Goal: Task Accomplishment & Management: Complete application form

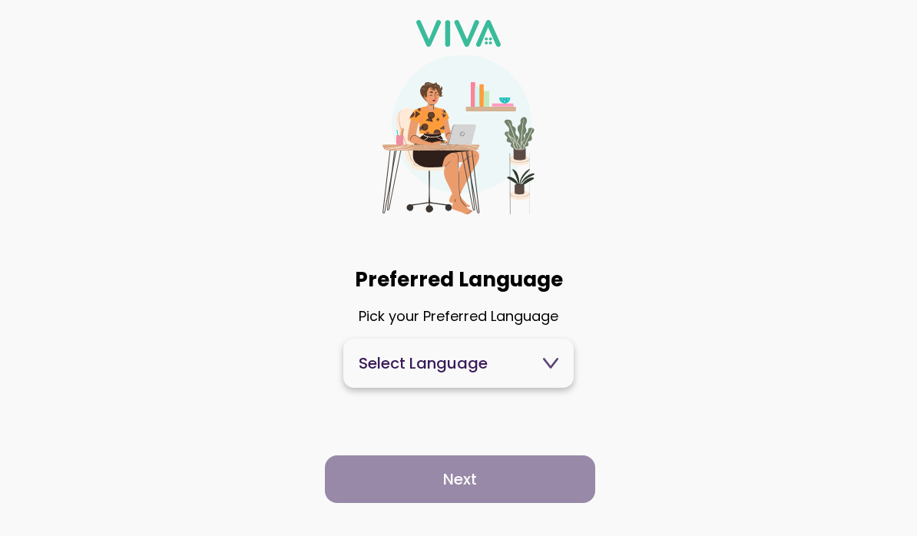
scroll to position [14, 0]
click at [557, 371] on icon at bounding box center [550, 363] width 15 height 15
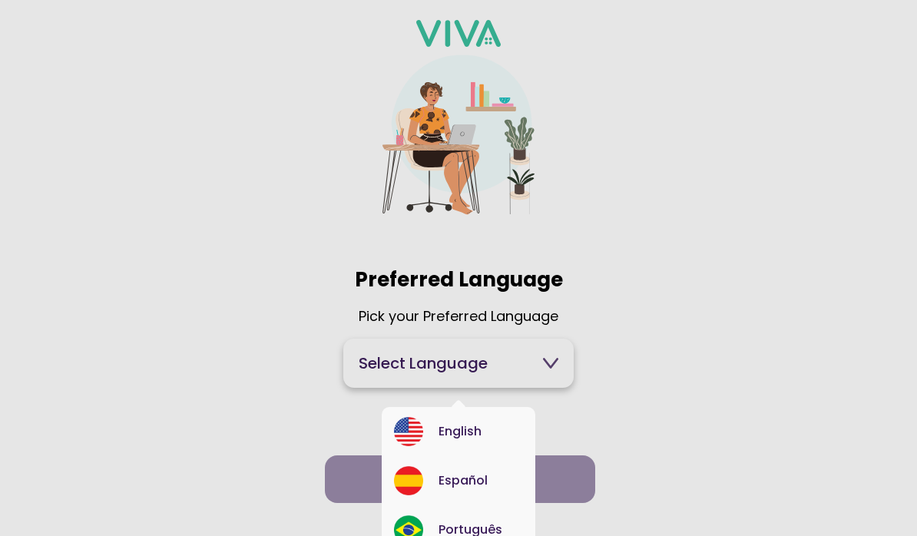
click at [489, 433] on div "English" at bounding box center [458, 431] width 129 height 29
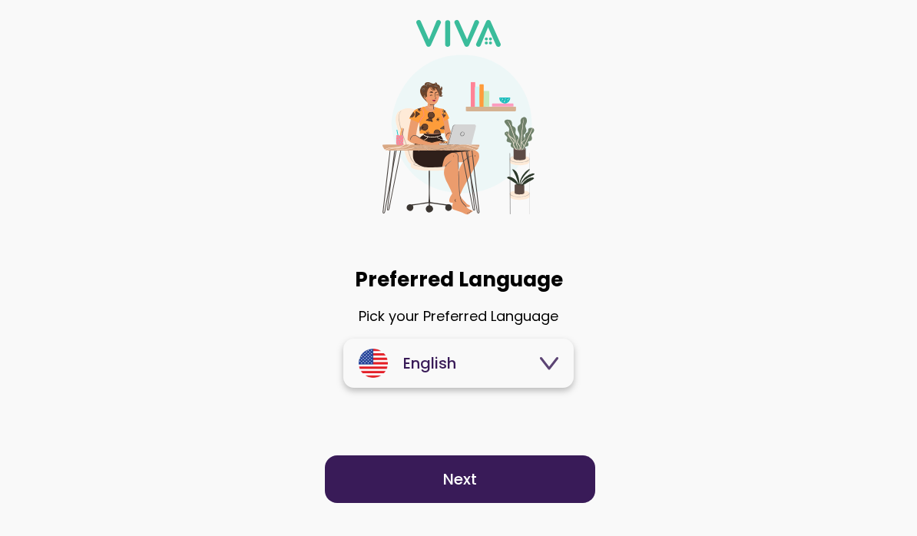
click at [486, 487] on span "Next" at bounding box center [460, 479] width 240 height 15
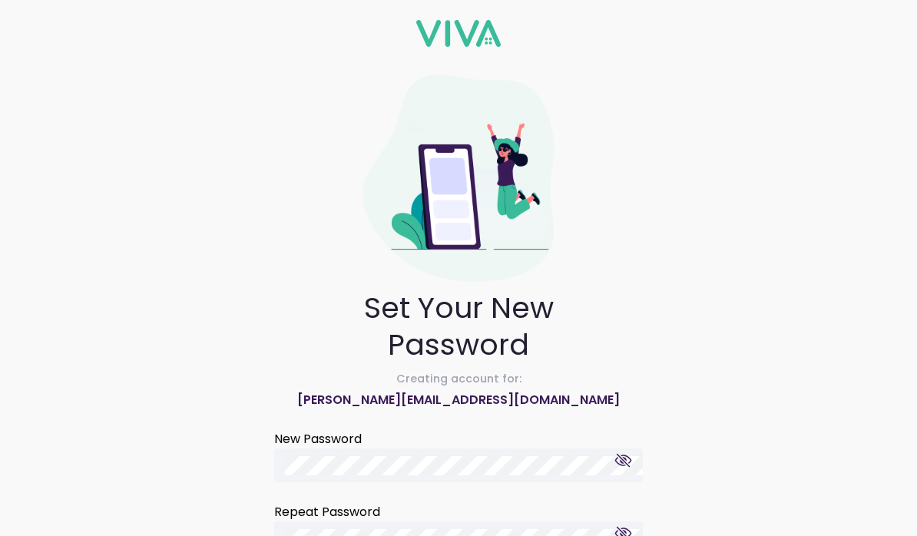
click at [756, 330] on div "Set Your New Password Creating account for: [PERSON_NAME][EMAIL_ADDRESS][DOMAIN…" at bounding box center [458, 268] width 917 height 536
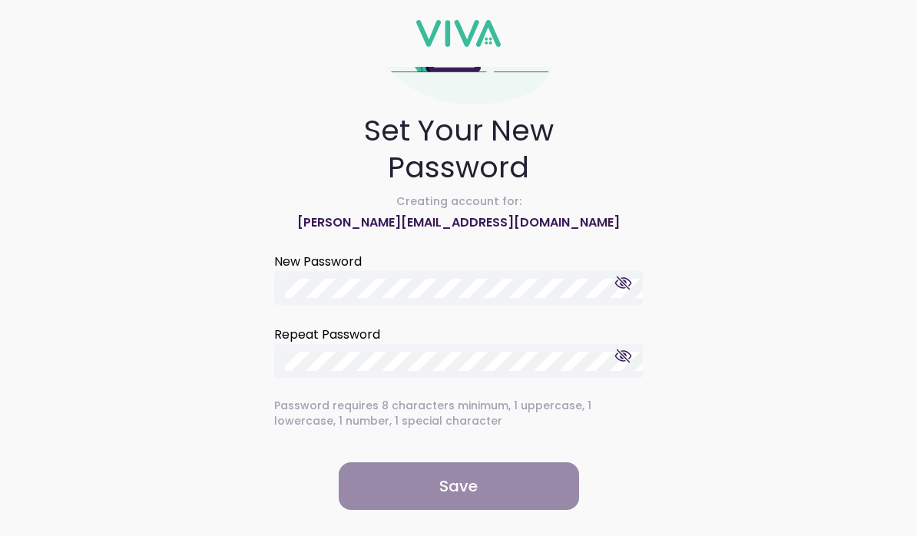
scroll to position [183, 0]
click at [459, 484] on ion-col "Save" at bounding box center [458, 486] width 251 height 61
click at [377, 353] on ion-col "Repeat Password" at bounding box center [458, 351] width 377 height 61
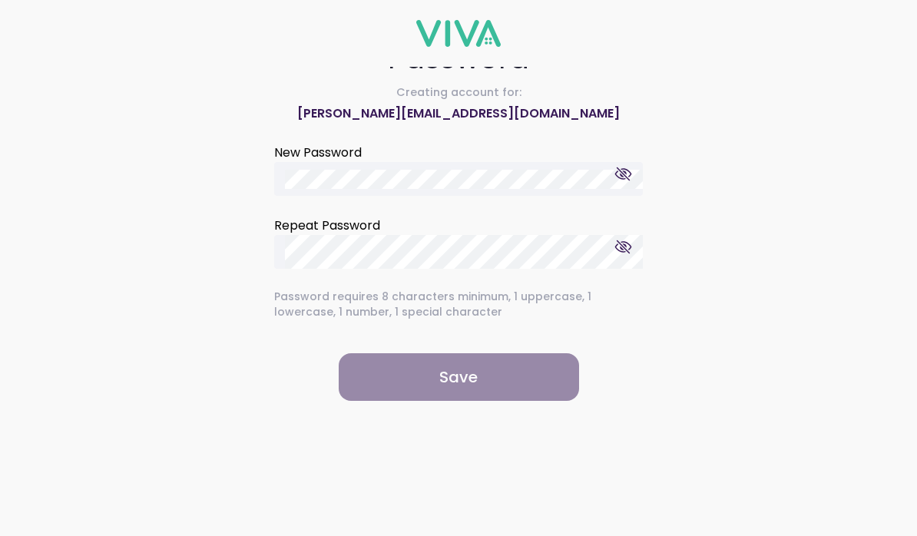
scroll to position [287, 0]
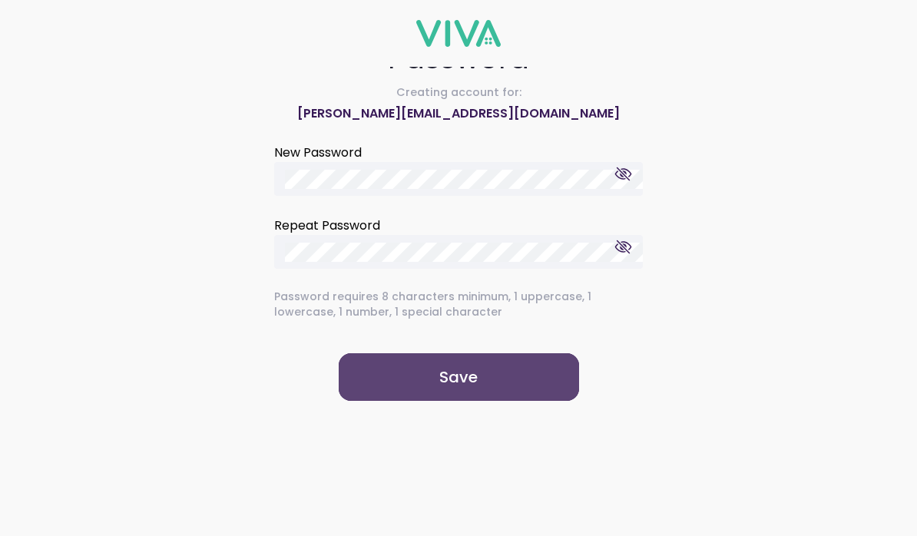
click at [0, 0] on slot "Save" at bounding box center [0, 0] width 0 height 0
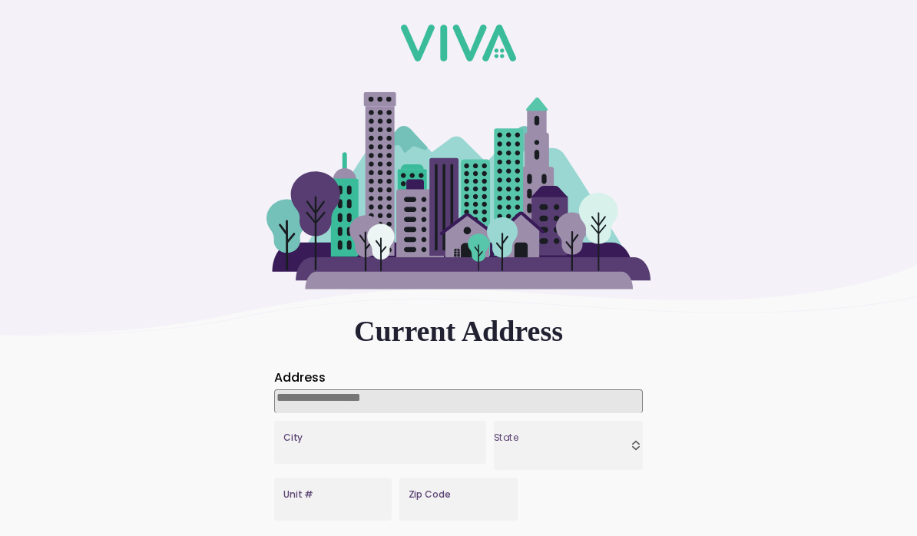
click at [367, 402] on input at bounding box center [458, 402] width 369 height 24
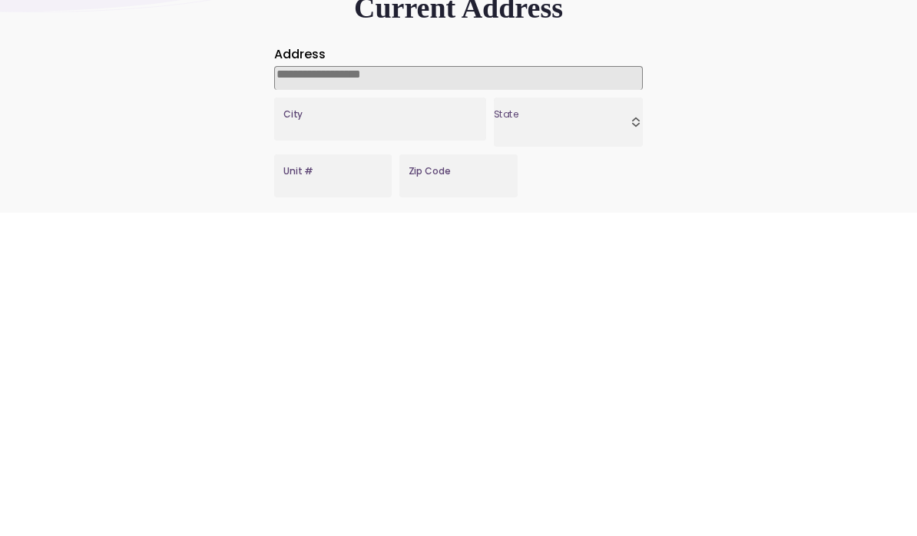
type input "**********"
type input "*******"
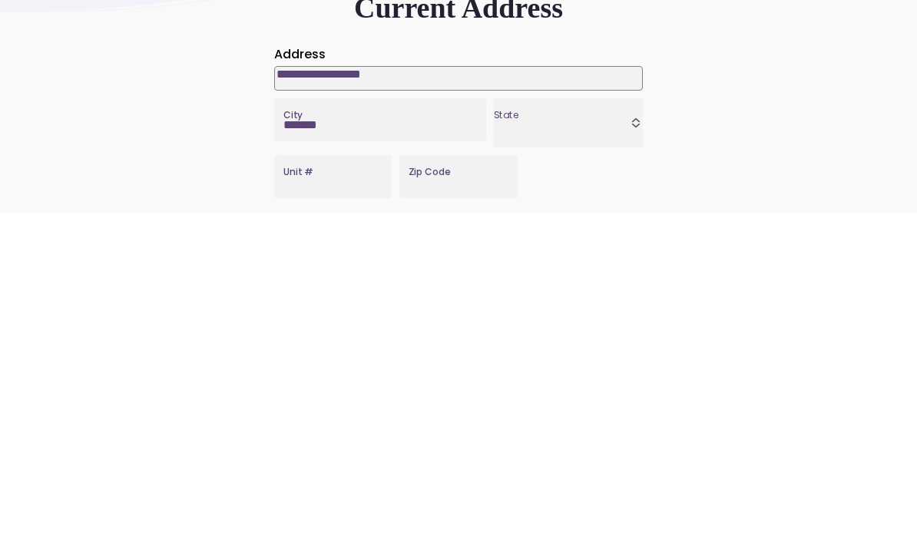
type input "*****"
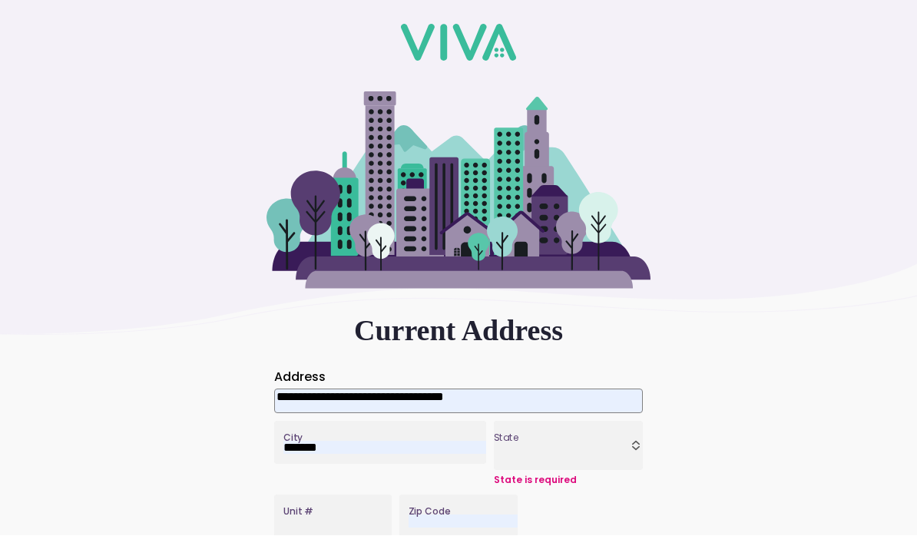
type input "**********"
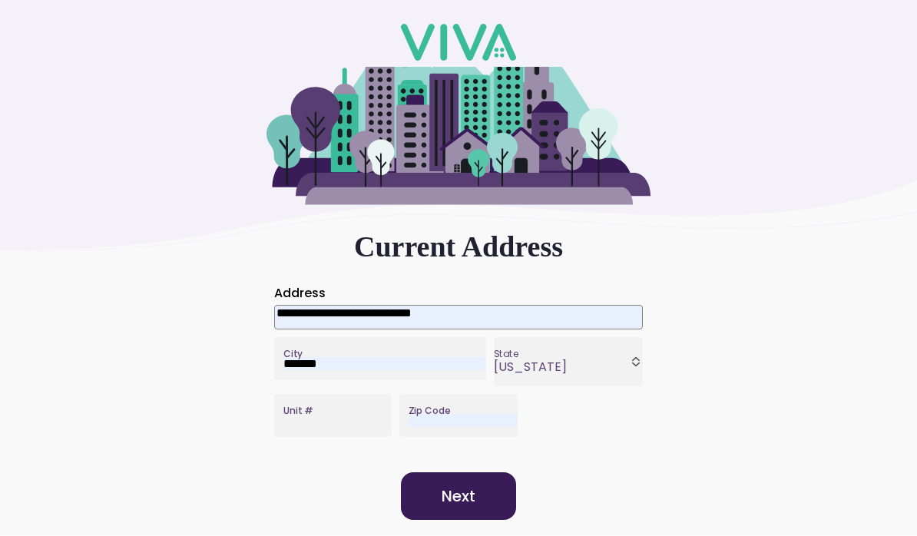
scroll to position [251, 0]
click at [313, 395] on label "Unit #" at bounding box center [333, 416] width 118 height 43
click at [313, 415] on input "Unit #" at bounding box center [338, 421] width 108 height 13
type input "****"
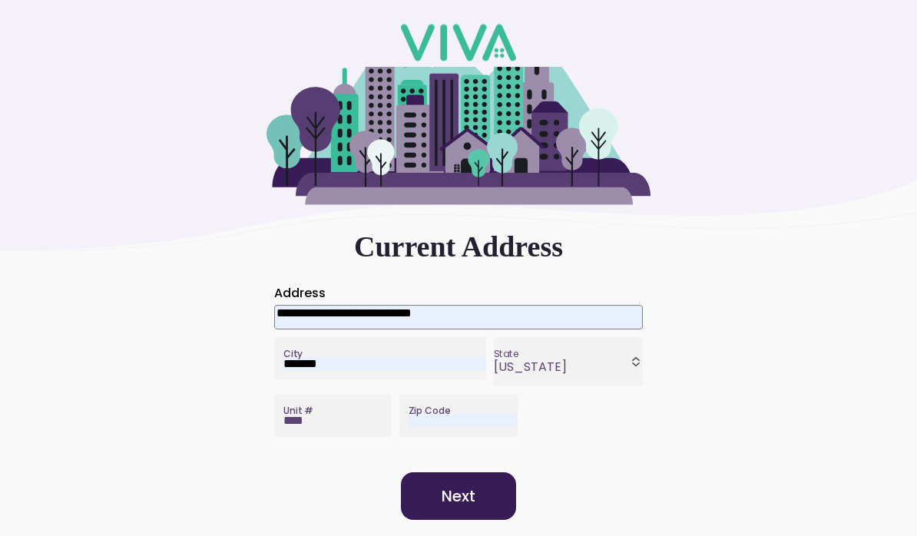
scroll to position [491, 0]
click at [0, 0] on slot "Next" at bounding box center [0, 0] width 0 height 0
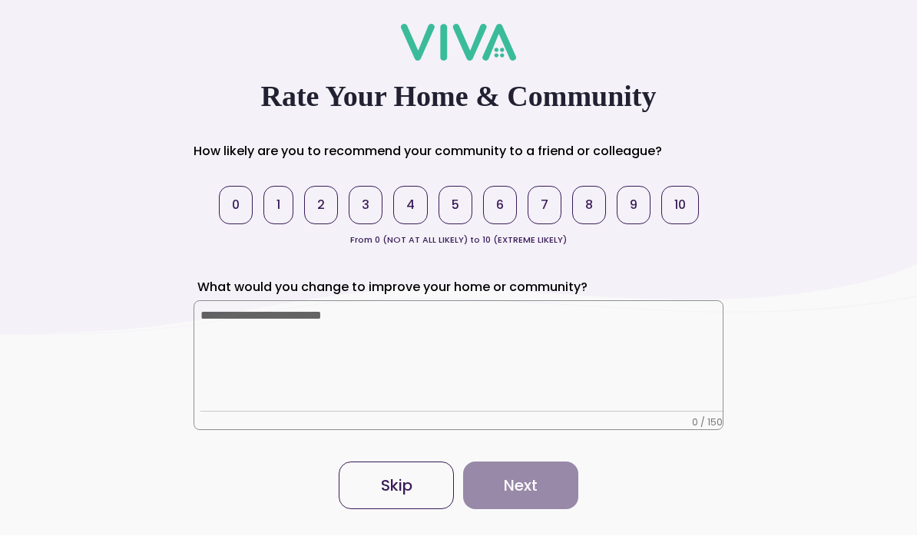
click at [414, 489] on span "Skip" at bounding box center [396, 486] width 83 height 15
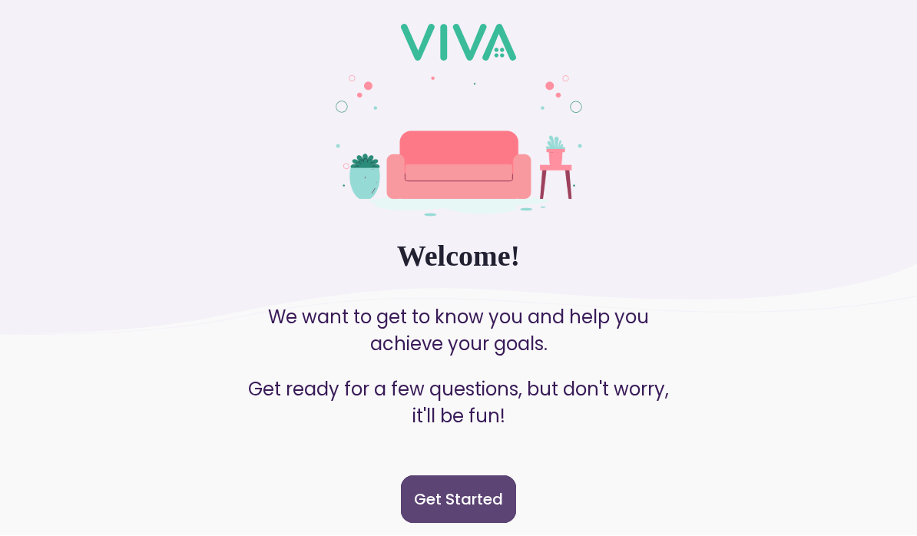
click at [0, 0] on slot "Get Started" at bounding box center [0, 0] width 0 height 0
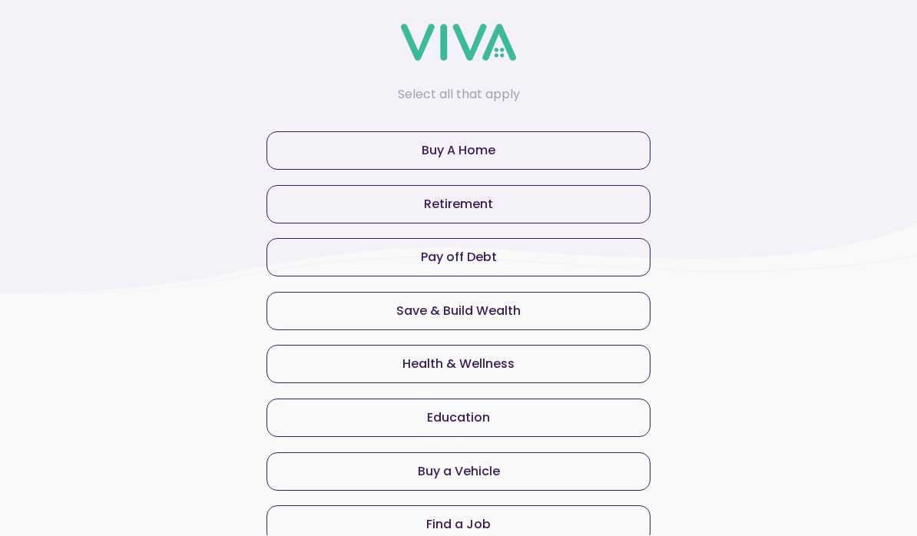
scroll to position [38, 0]
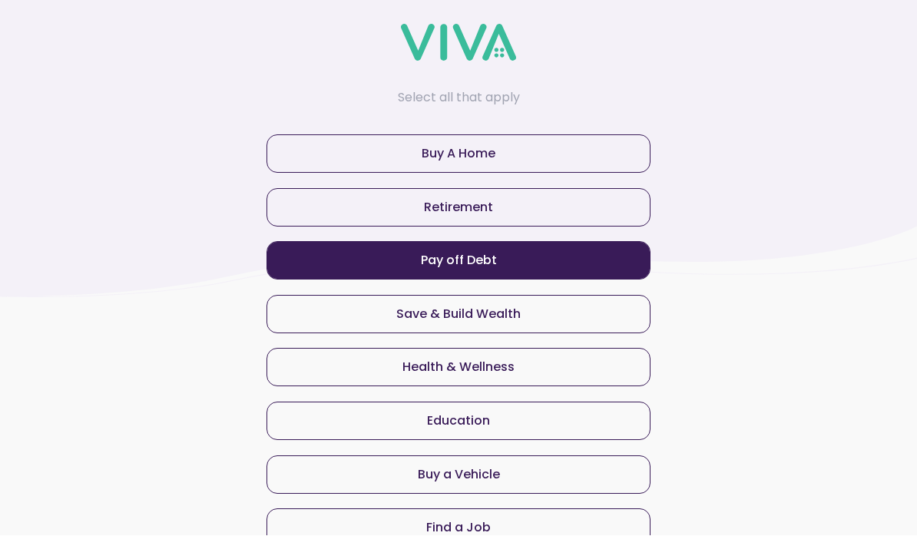
click at [0, 0] on slot "Pay off Debt" at bounding box center [0, 0] width 0 height 0
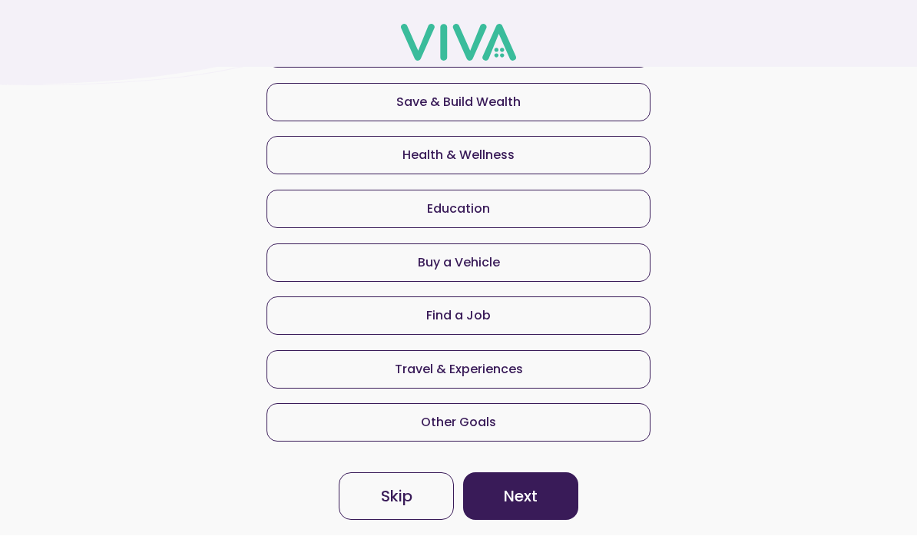
scroll to position [427, 0]
click at [0, 0] on slot "Skip" at bounding box center [0, 0] width 0 height 0
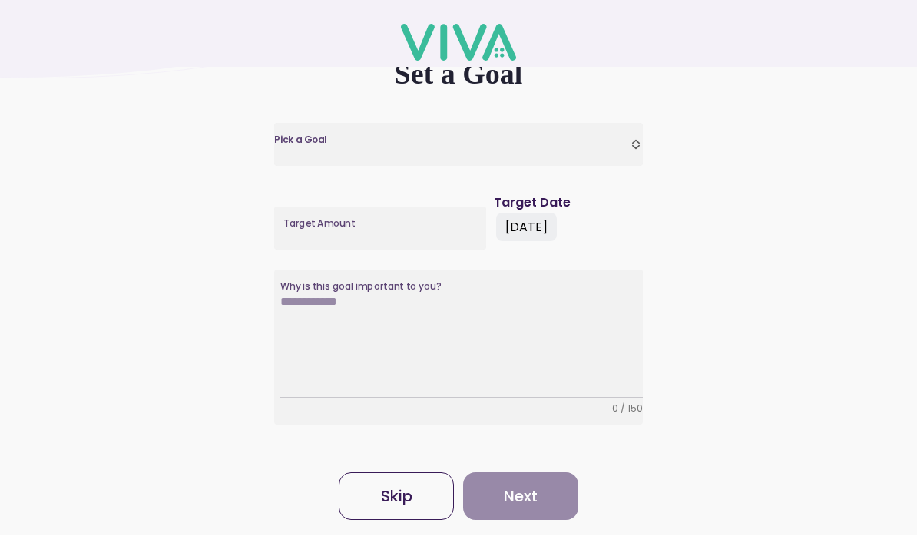
scroll to position [361, 0]
click at [416, 473] on button "Skip" at bounding box center [396, 497] width 115 height 48
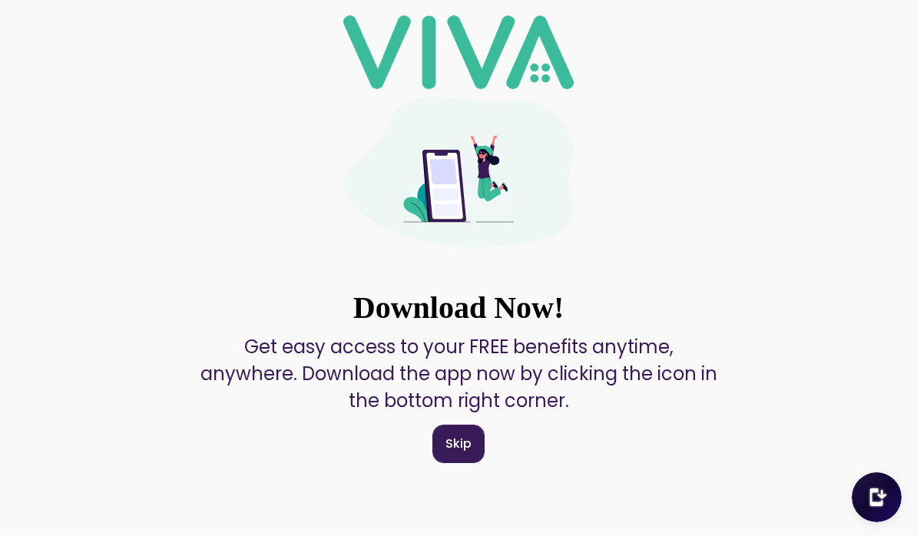
click at [0, 0] on slot "Skip" at bounding box center [0, 0] width 0 height 0
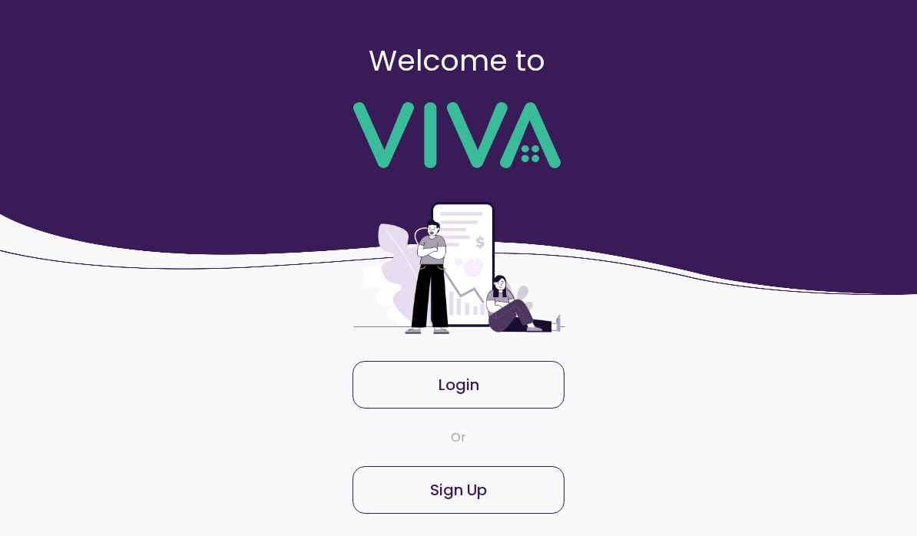
click at [0, 0] on slot "Login" at bounding box center [0, 0] width 0 height 0
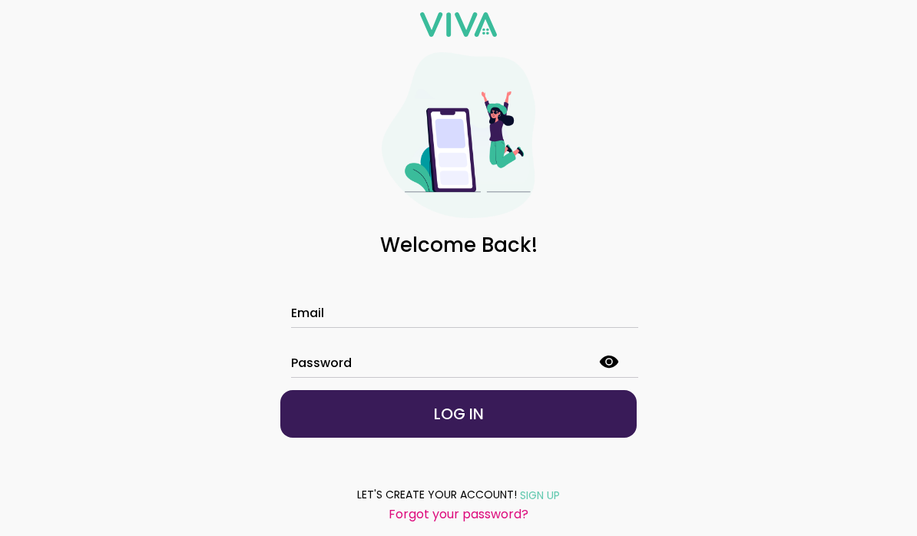
click at [488, 309] on input "Email" at bounding box center [458, 315] width 335 height 13
type input "**********"
click at [0, 0] on slot "LOG IN" at bounding box center [0, 0] width 0 height 0
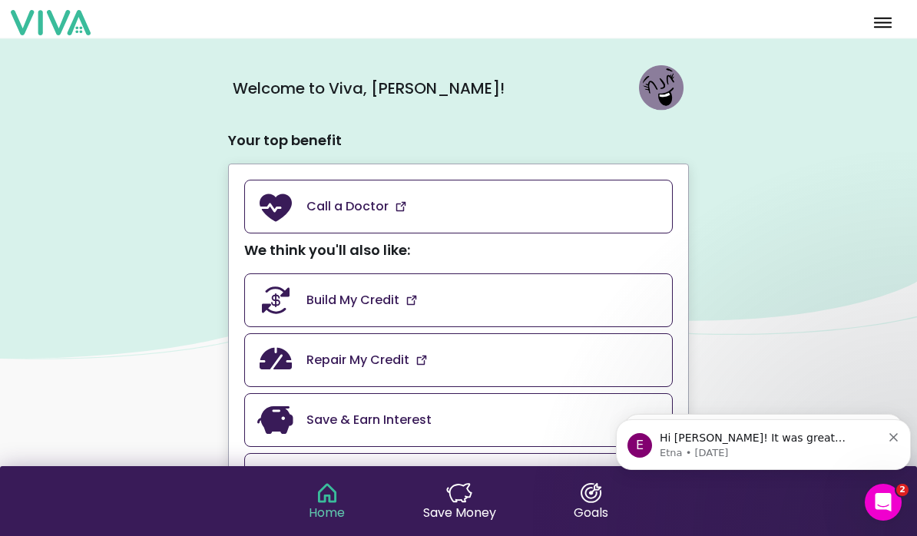
click at [898, 15] on button "menu" at bounding box center [884, 23] width 32 height 25
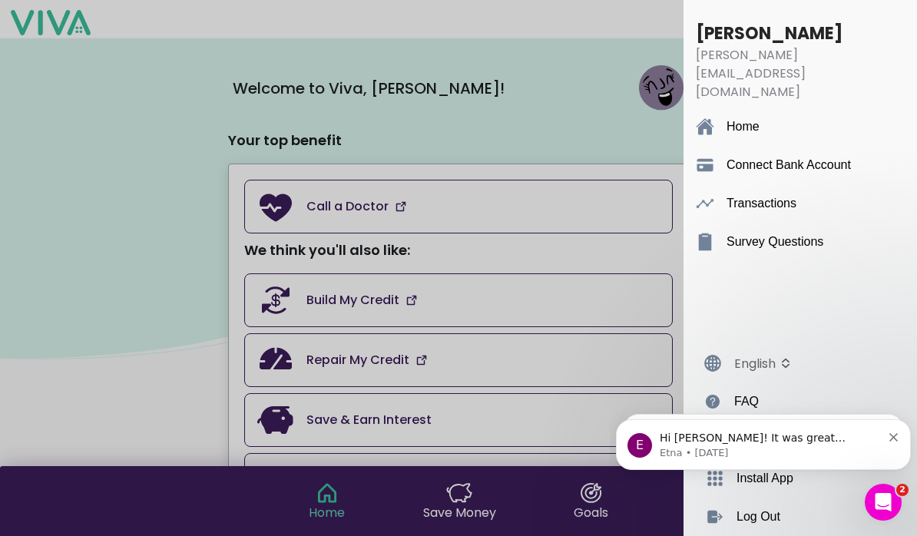
click at [901, 432] on div "E Hi [PERSON_NAME]! It was great connecting with you [DATE]. Take a look and le…" at bounding box center [763, 445] width 295 height 51
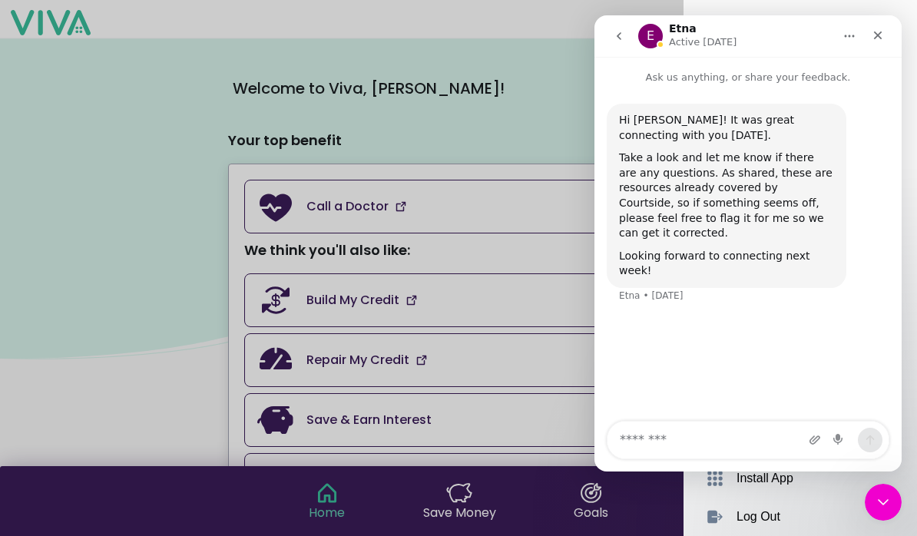
click at [888, 38] on div "Close" at bounding box center [878, 36] width 28 height 28
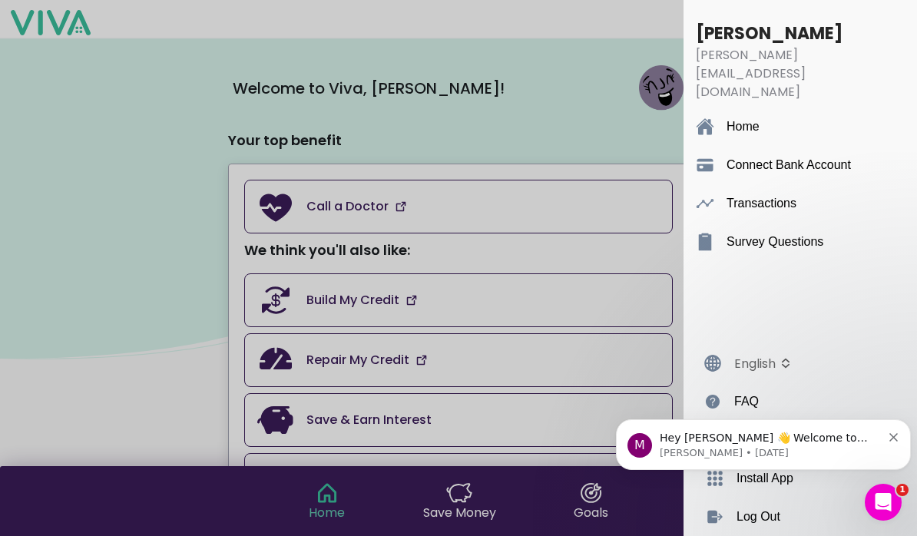
click at [884, 444] on div "M Hey [PERSON_NAME] 👋 Welcome to Viva 🙌 Take a look around! If you have any que…" at bounding box center [764, 445] width 272 height 31
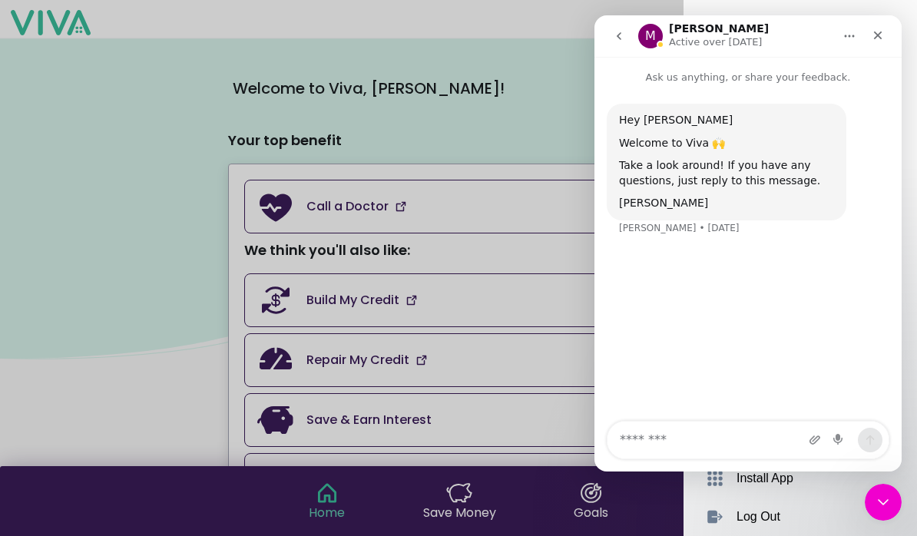
click at [887, 35] on div "Close" at bounding box center [878, 36] width 28 height 28
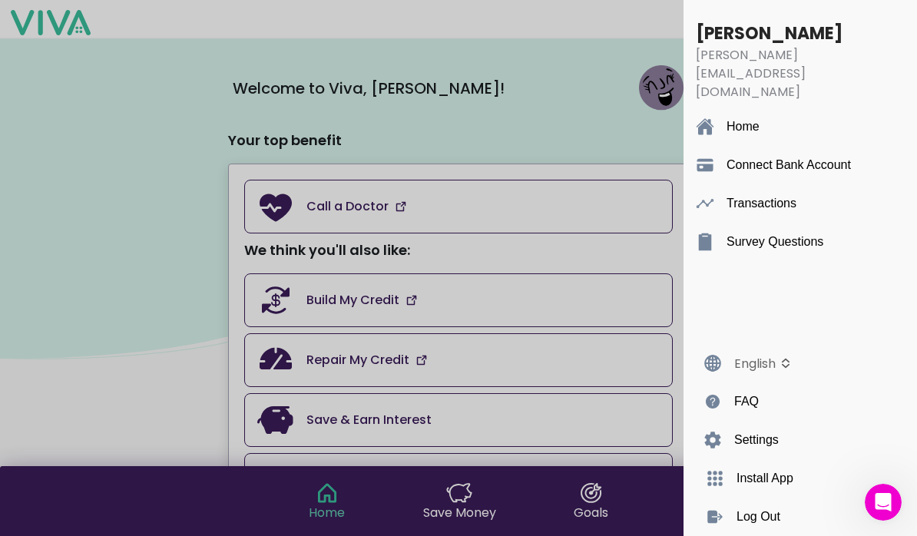
click at [871, 410] on div "FAQ" at bounding box center [807, 402] width 144 height 38
